Goal: Task Accomplishment & Management: Complete application form

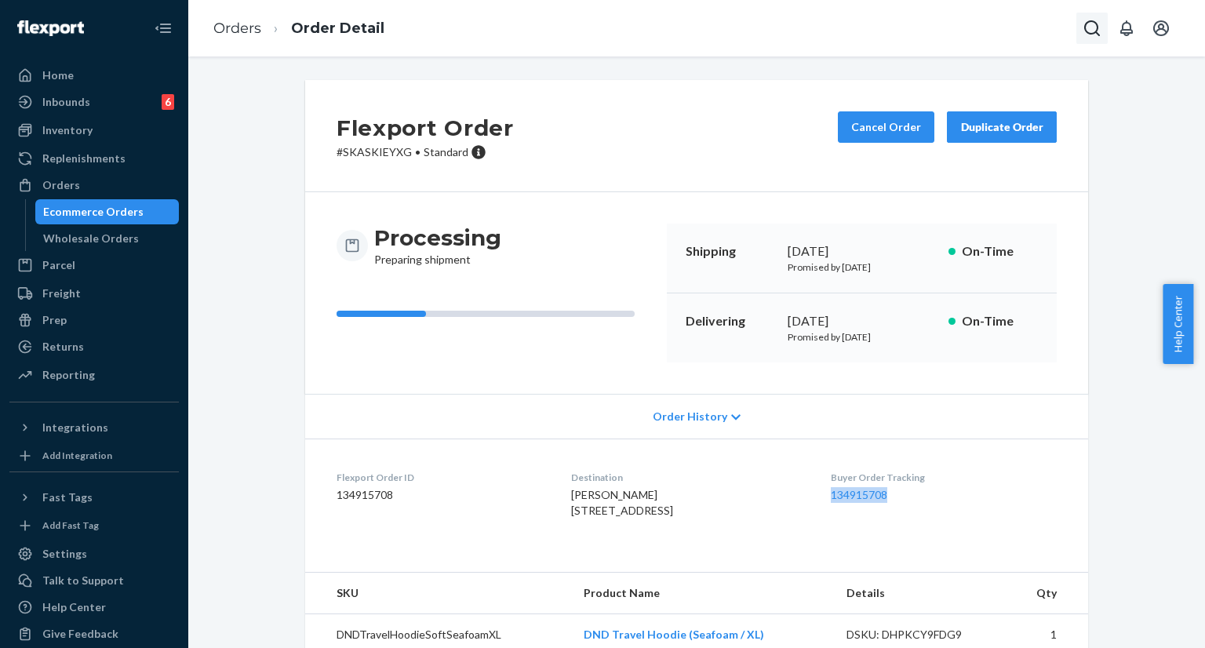
click at [1092, 26] on icon "Open Search Box" at bounding box center [1092, 28] width 19 height 19
click at [1009, 32] on input "Search Input" at bounding box center [976, 28] width 193 height 16
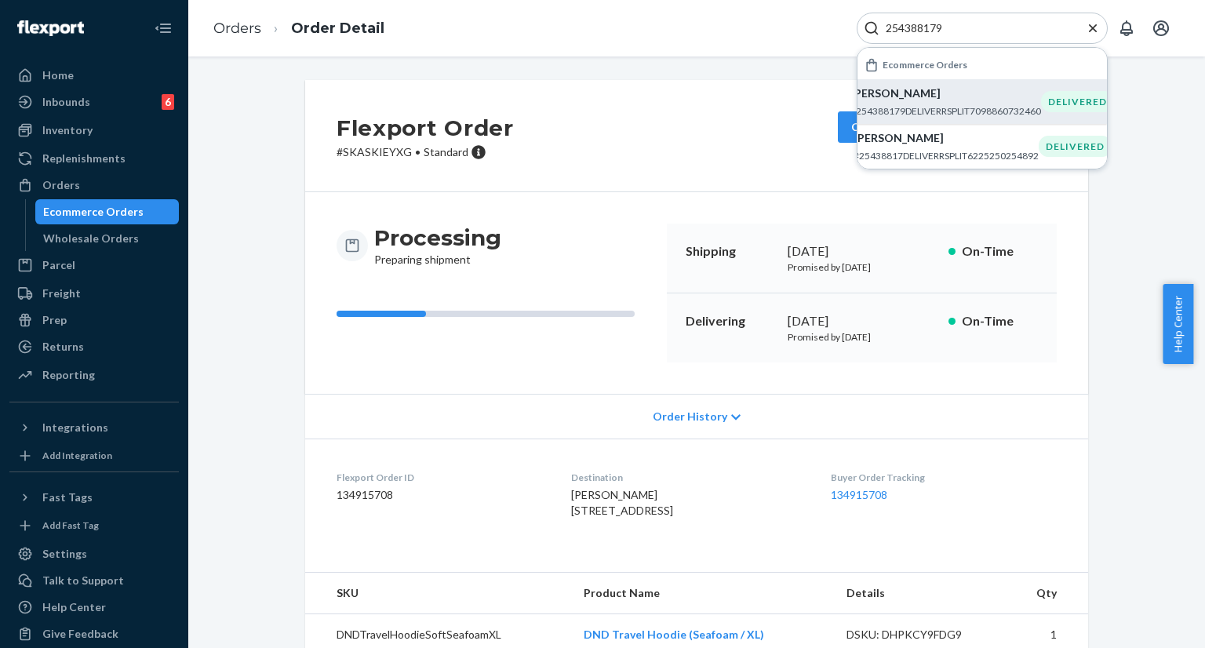
type input "254388179"
click at [954, 99] on p "[PERSON_NAME]" at bounding box center [946, 94] width 191 height 16
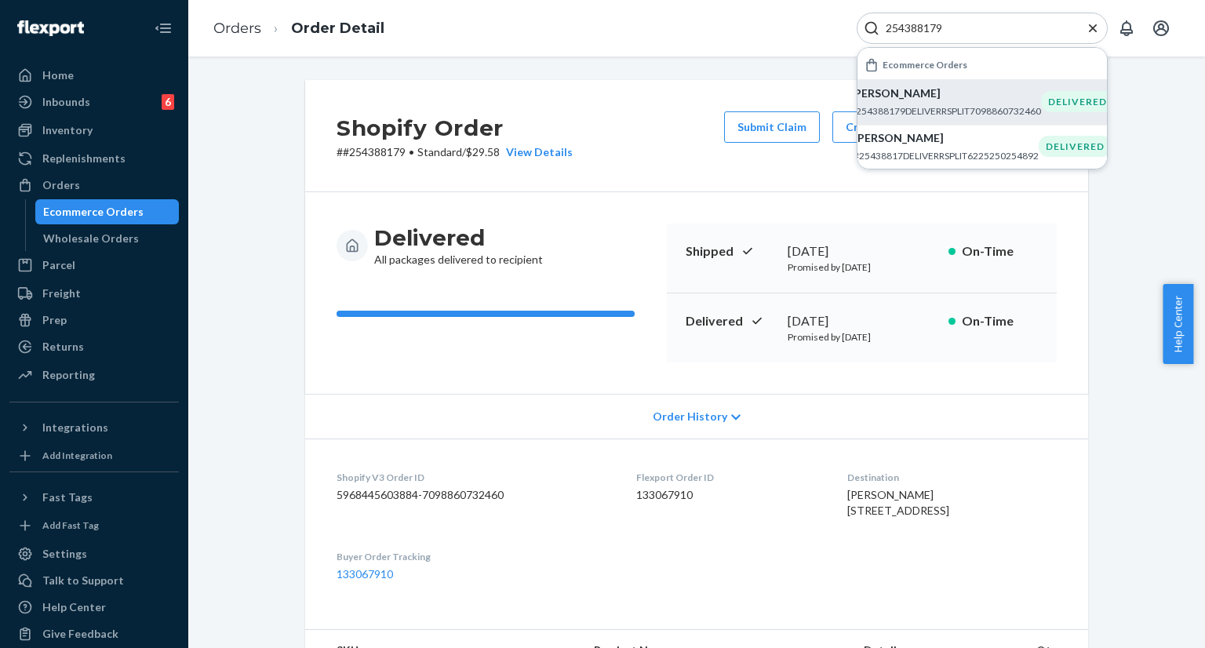
click at [709, 73] on div "Shopify Order # #254388179 • Standard / $29.58 View Details Submit Claim Create…" at bounding box center [696, 353] width 1017 height 592
click at [1090, 30] on icon "Close Search" at bounding box center [1093, 28] width 8 height 8
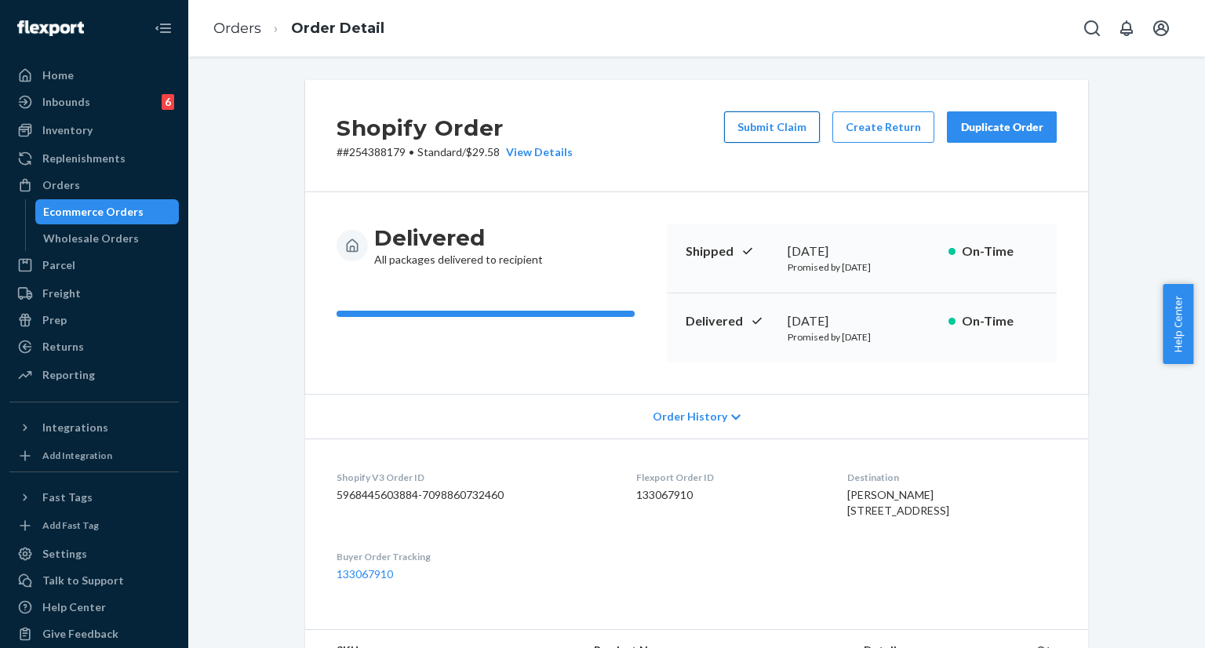
click at [791, 127] on button "Submit Claim" at bounding box center [772, 126] width 96 height 31
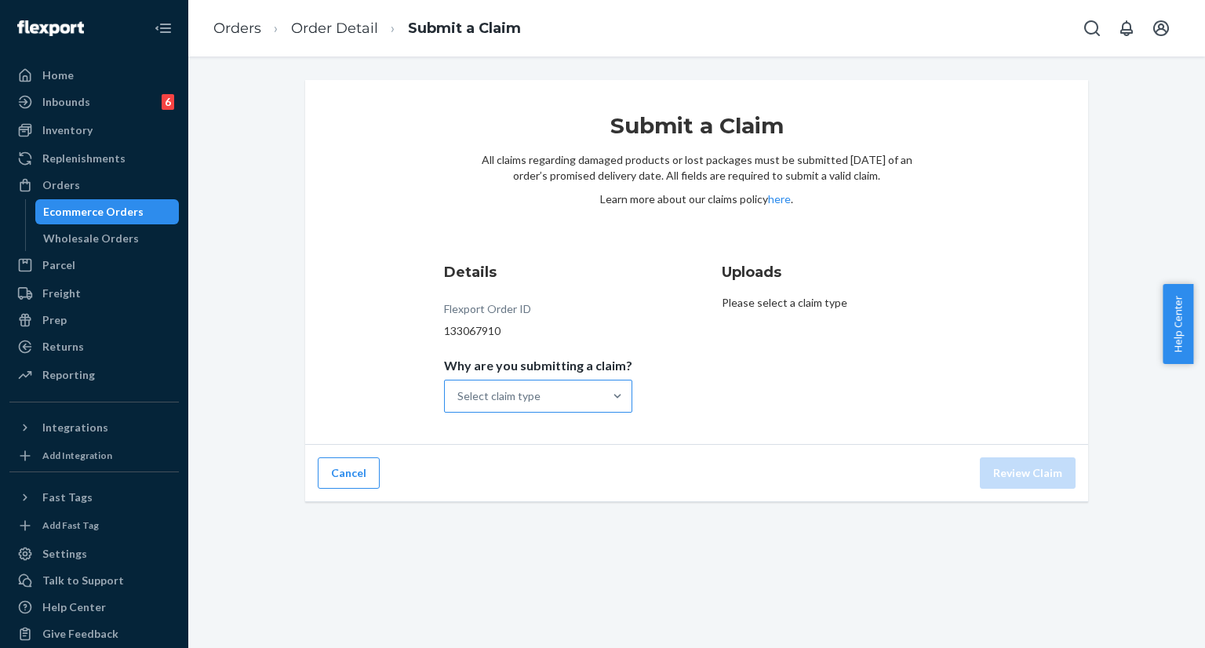
click at [579, 396] on div "Select claim type" at bounding box center [524, 396] width 159 height 31
click at [459, 396] on input "Why are you submitting a claim? Select claim type" at bounding box center [459, 396] width 2 height 16
click at [546, 526] on div "Missing product" at bounding box center [538, 528] width 182 height 31
click at [459, 404] on input "Why are you submitting a claim? option Missing product focused, 4 of 4. 4 resul…" at bounding box center [459, 396] width 2 height 16
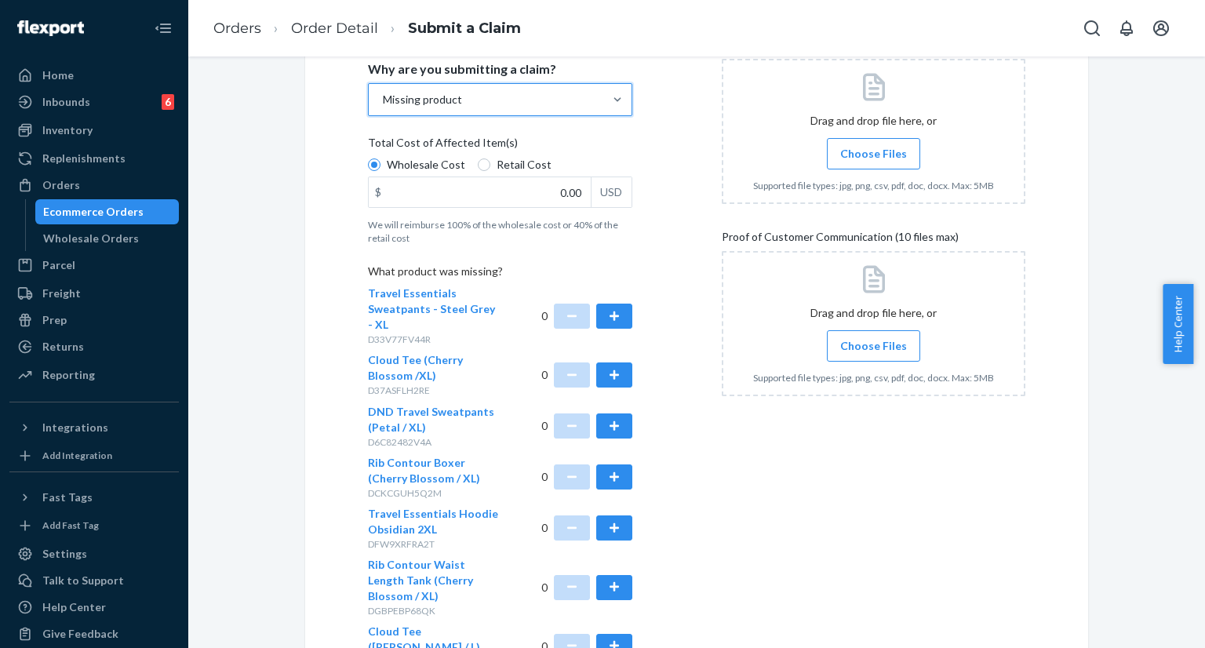
scroll to position [314, 0]
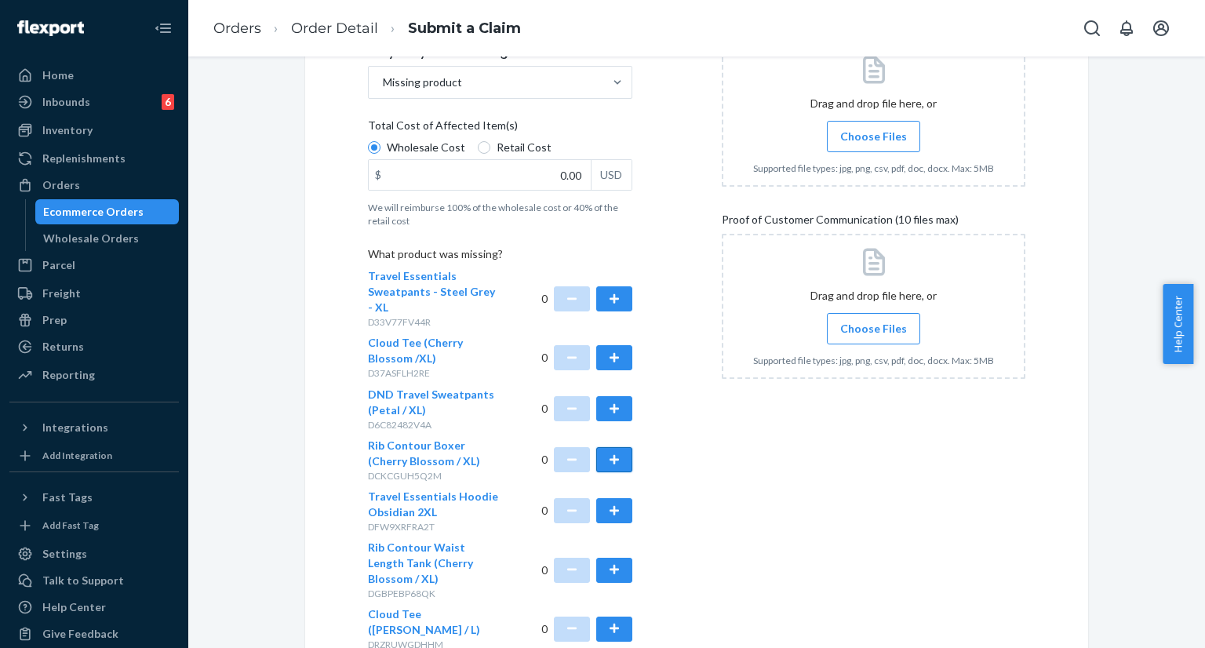
click at [607, 465] on button "button" at bounding box center [614, 459] width 36 height 25
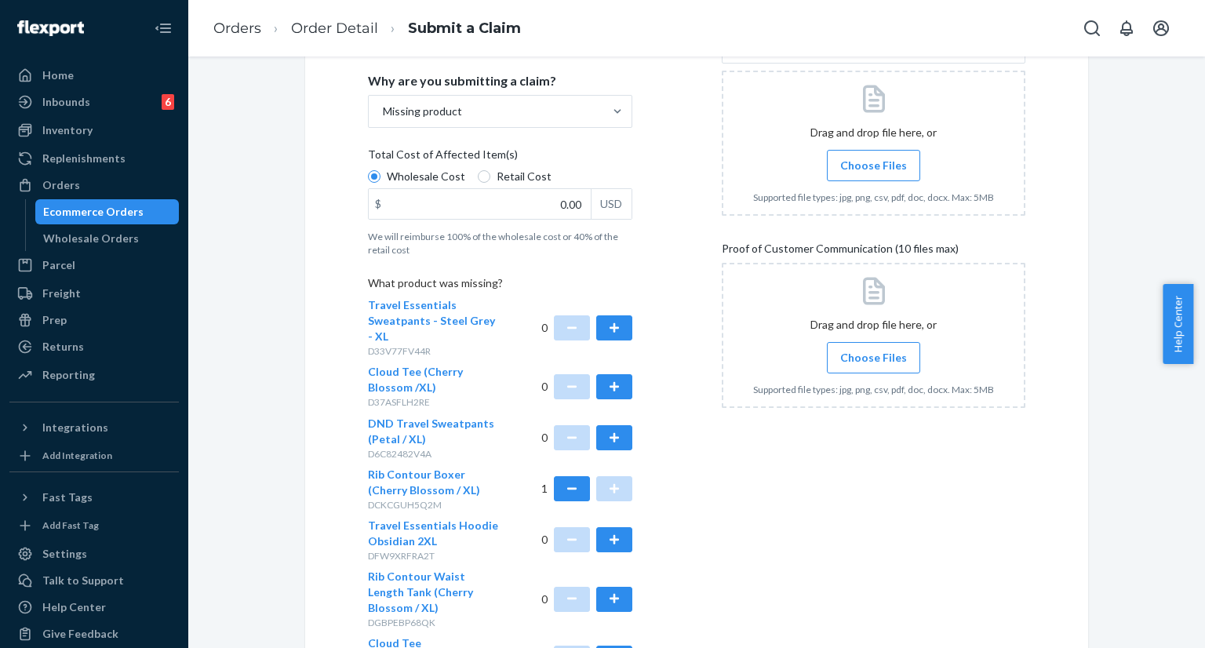
scroll to position [0, 0]
